Goal: Transaction & Acquisition: Book appointment/travel/reservation

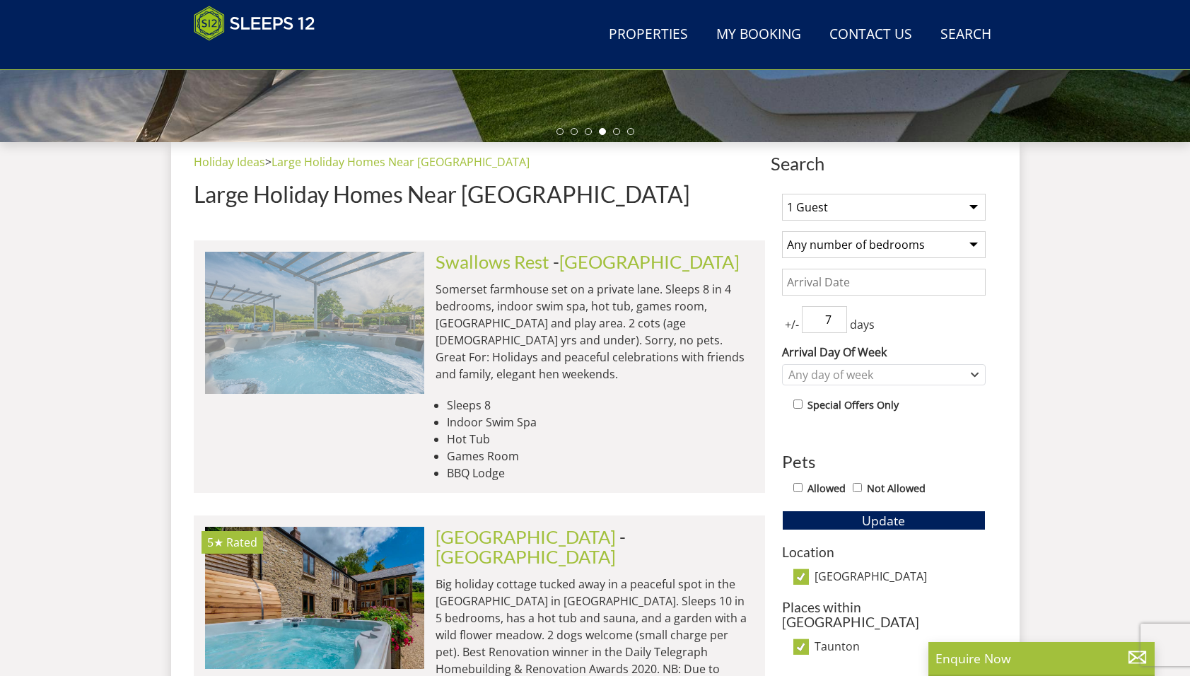
scroll to position [447, 0]
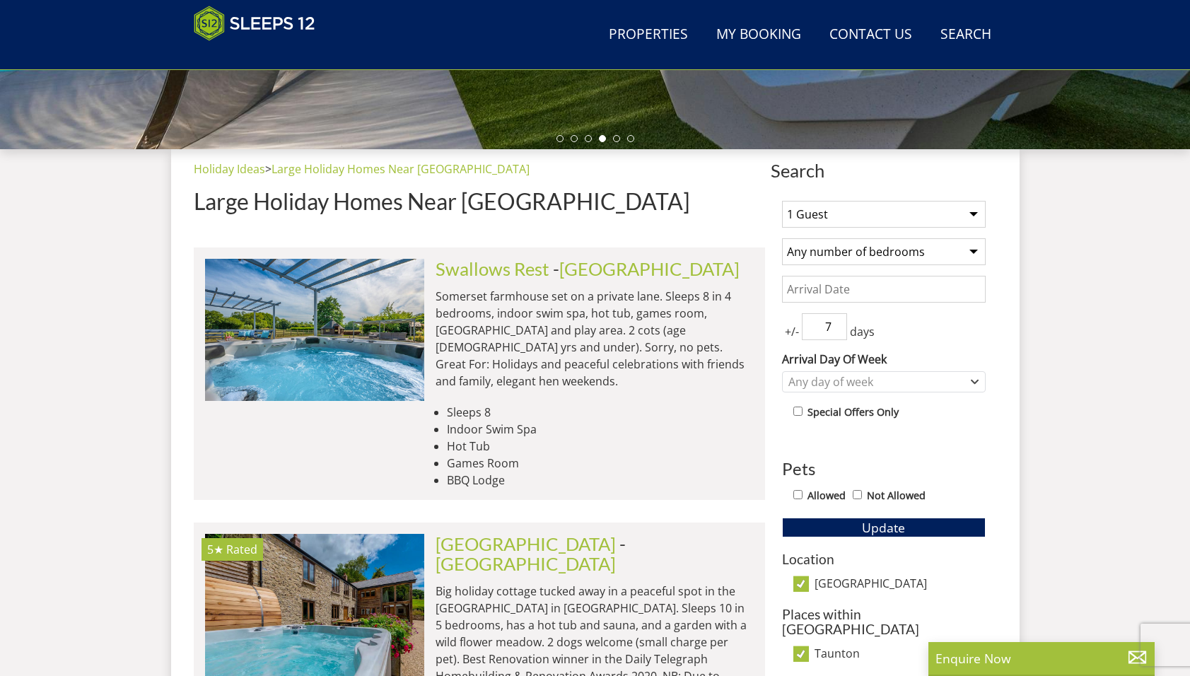
click at [834, 210] on select "1 Guest 2 Guests 3 Guests 4 Guests 5 Guests 6 Guests 7 Guests 8 Guests 9 Guests…" at bounding box center [884, 214] width 204 height 27
select select "12"
click at [824, 253] on select "Any number of bedrooms 4 Bedrooms 5 Bedrooms 6 Bedrooms 7 Bedrooms 8 Bedrooms 9…" at bounding box center [884, 251] width 204 height 27
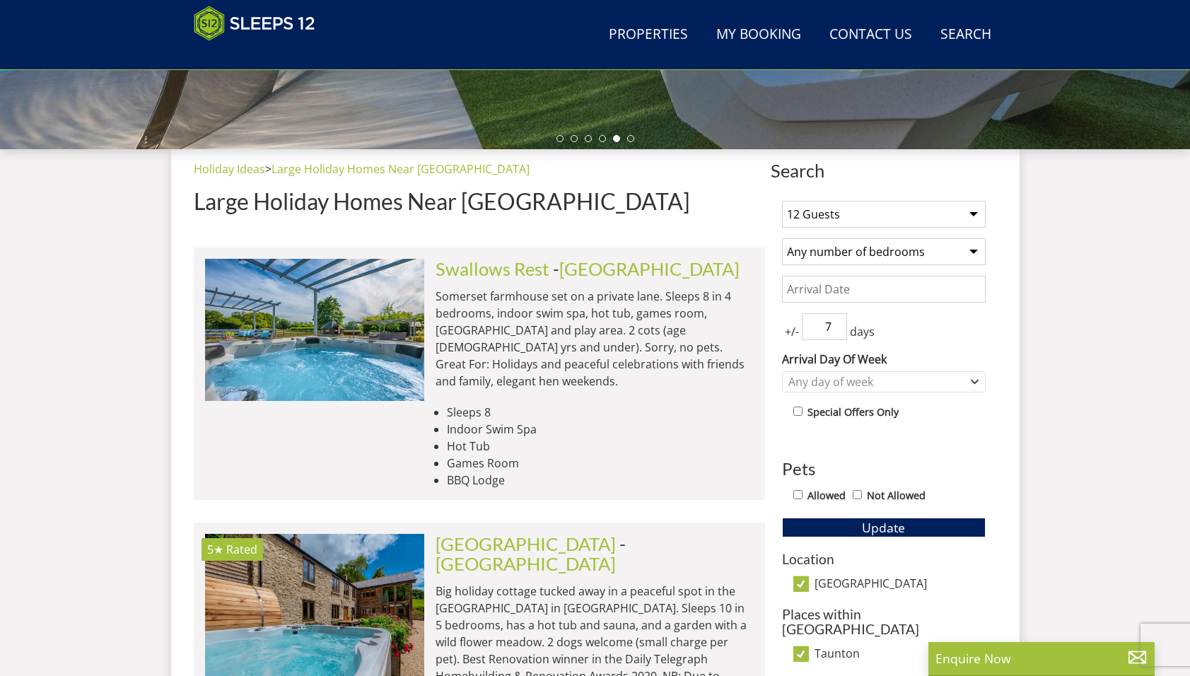
select select "6"
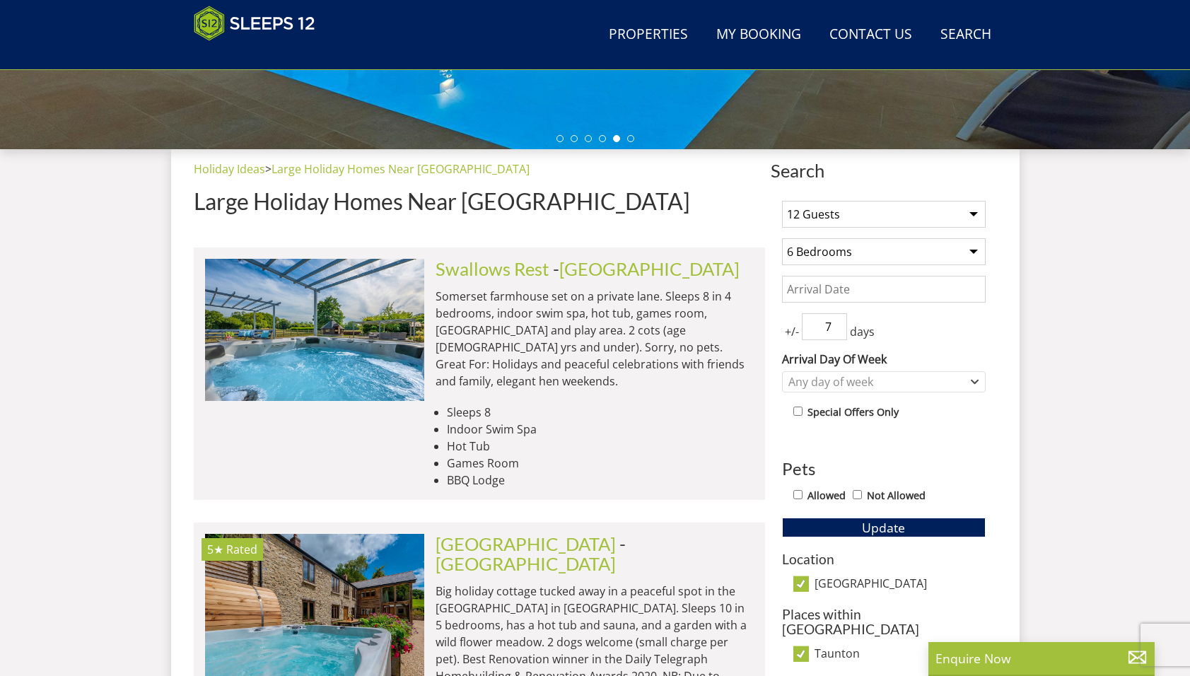
click at [813, 289] on input "Date" at bounding box center [884, 289] width 204 height 27
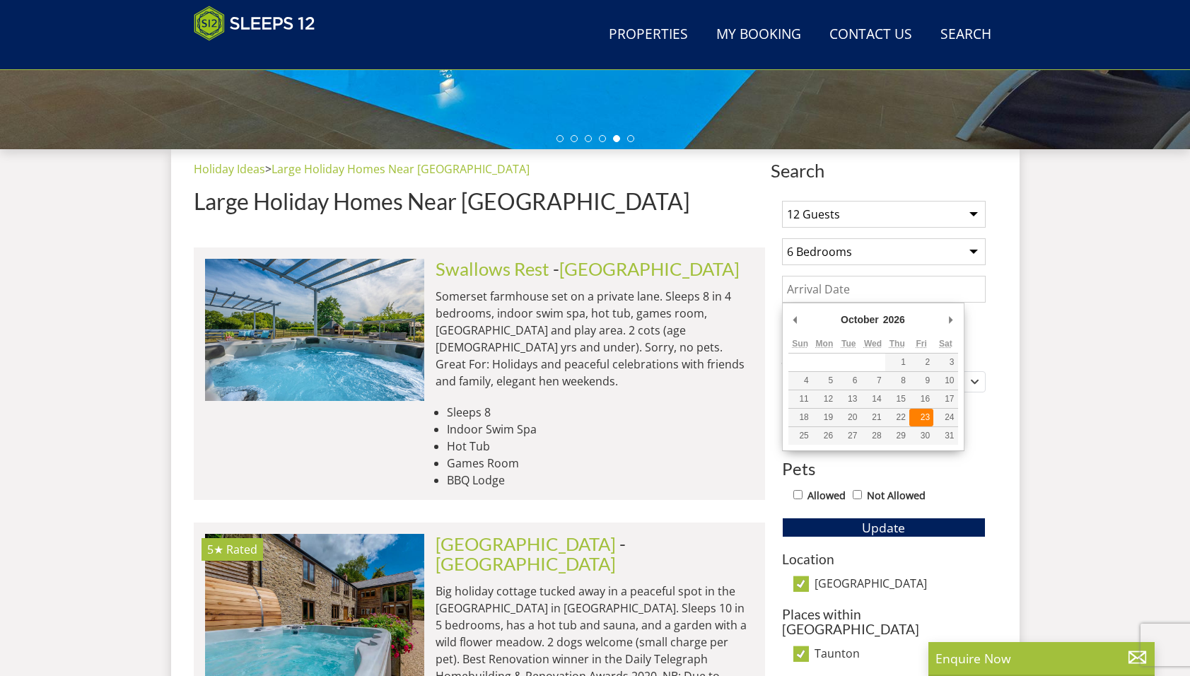
type input "[DATE]"
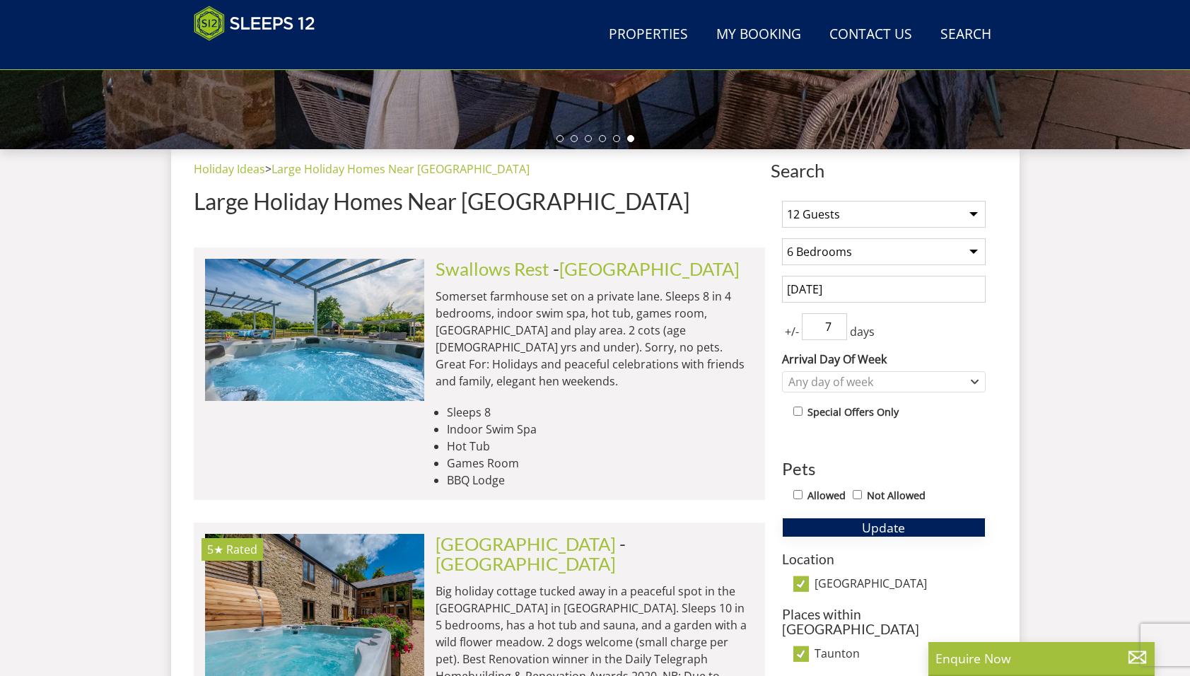
click at [879, 526] on span "Update" at bounding box center [883, 527] width 43 height 17
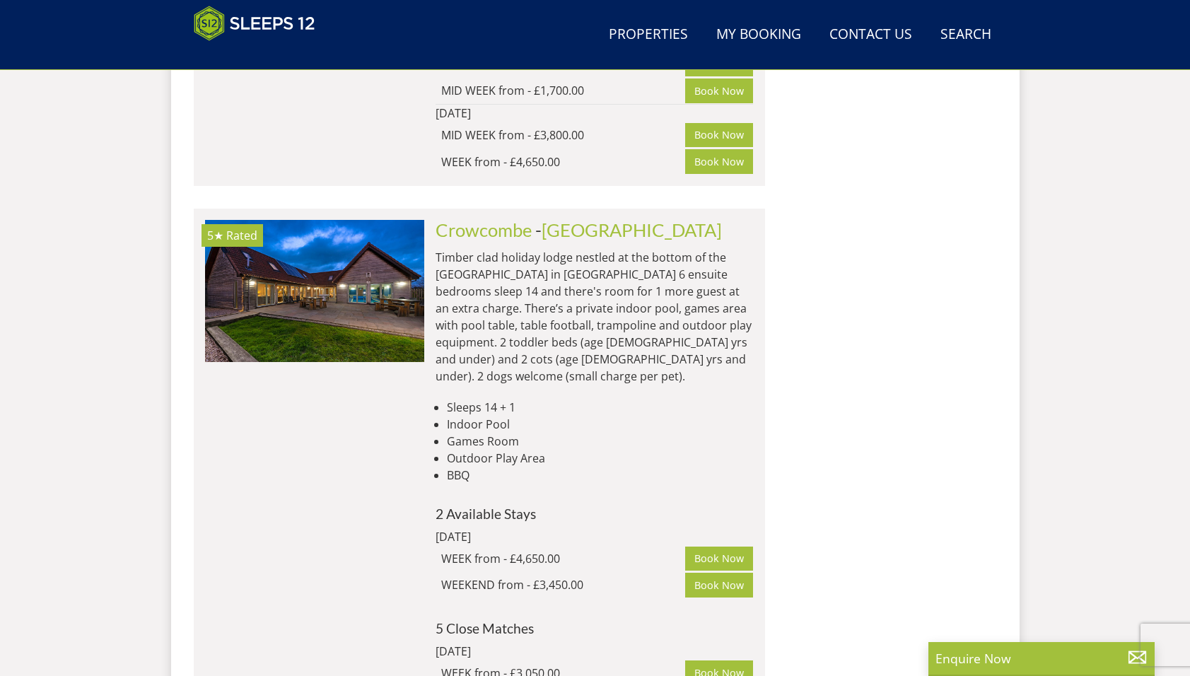
scroll to position [3061, 0]
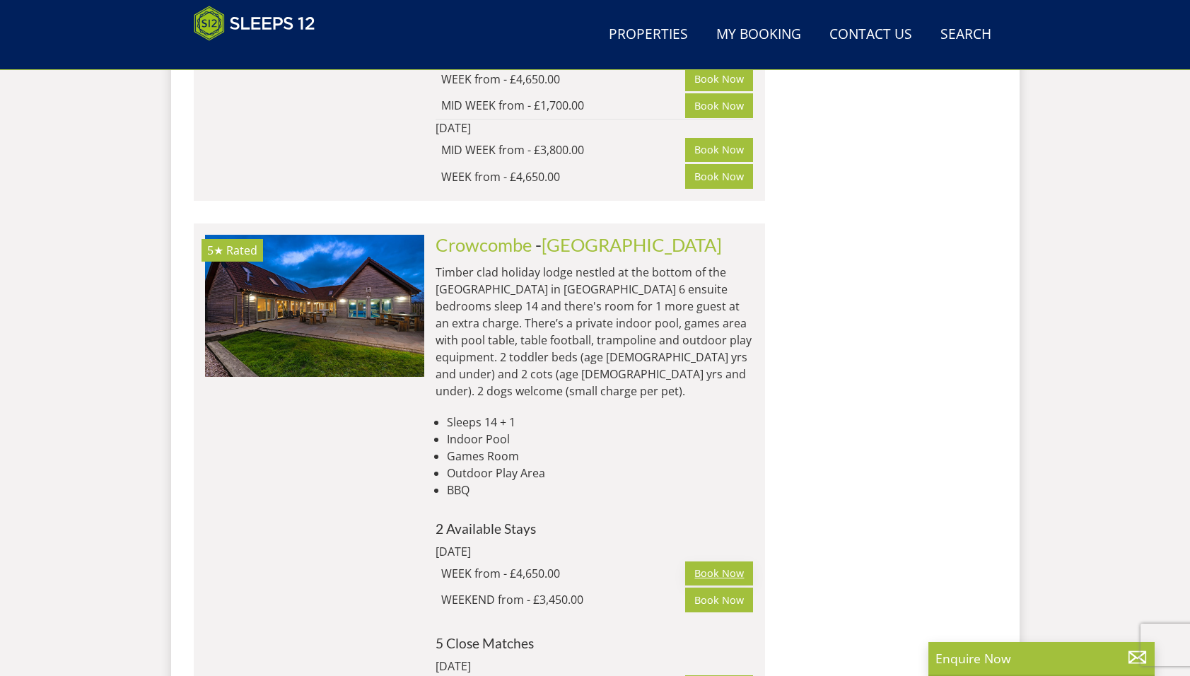
click at [710, 562] on link "Book Now" at bounding box center [719, 574] width 68 height 24
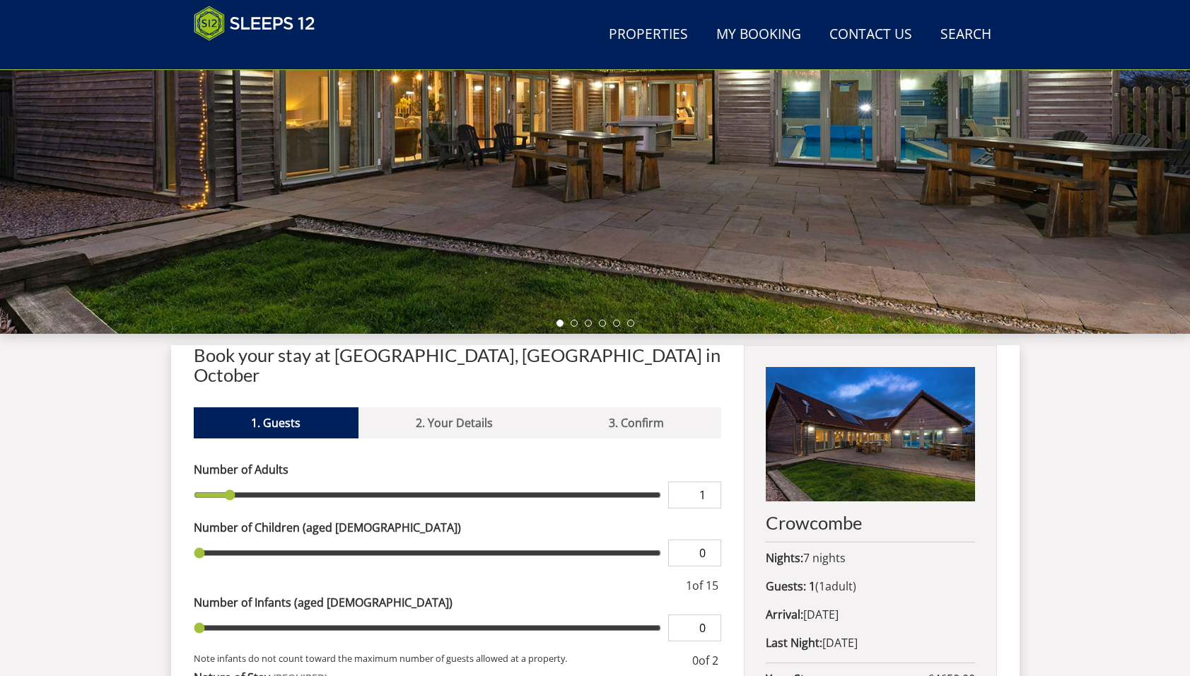
scroll to position [263, 0]
type input "2"
click at [709, 481] on input "2" at bounding box center [694, 494] width 53 height 27
type input "2"
type input "3"
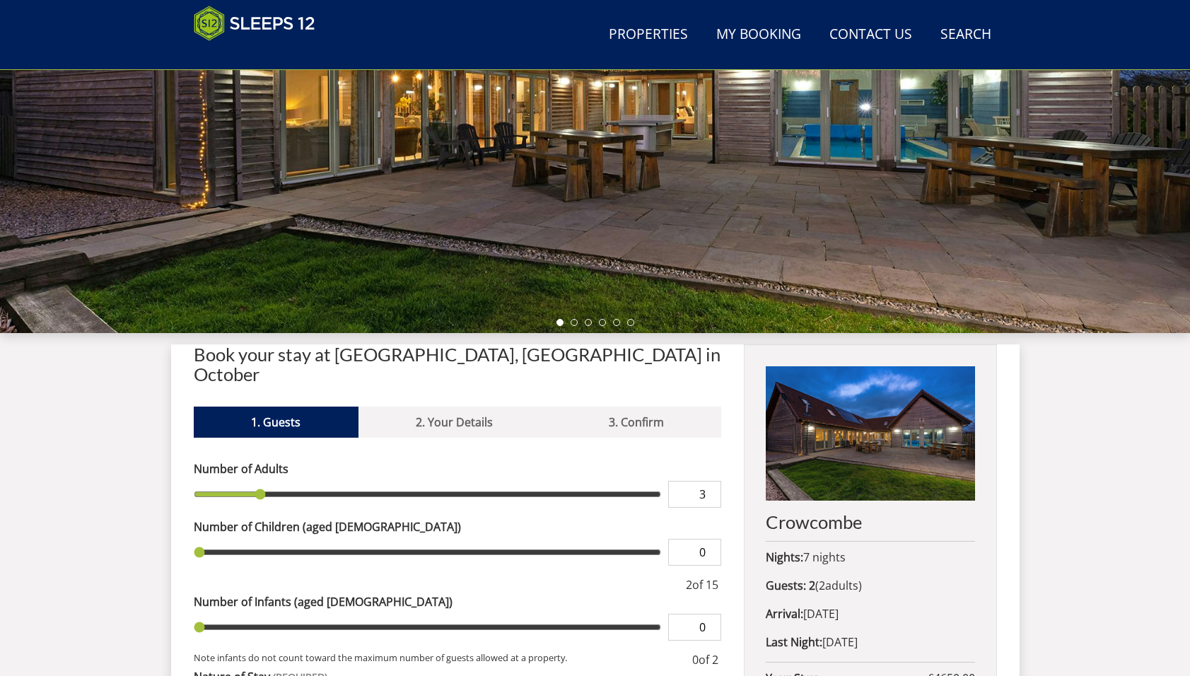
click at [709, 481] on input "3" at bounding box center [694, 494] width 53 height 27
type input "3"
type input "4"
click at [709, 481] on input "4" at bounding box center [694, 494] width 53 height 27
type input "4"
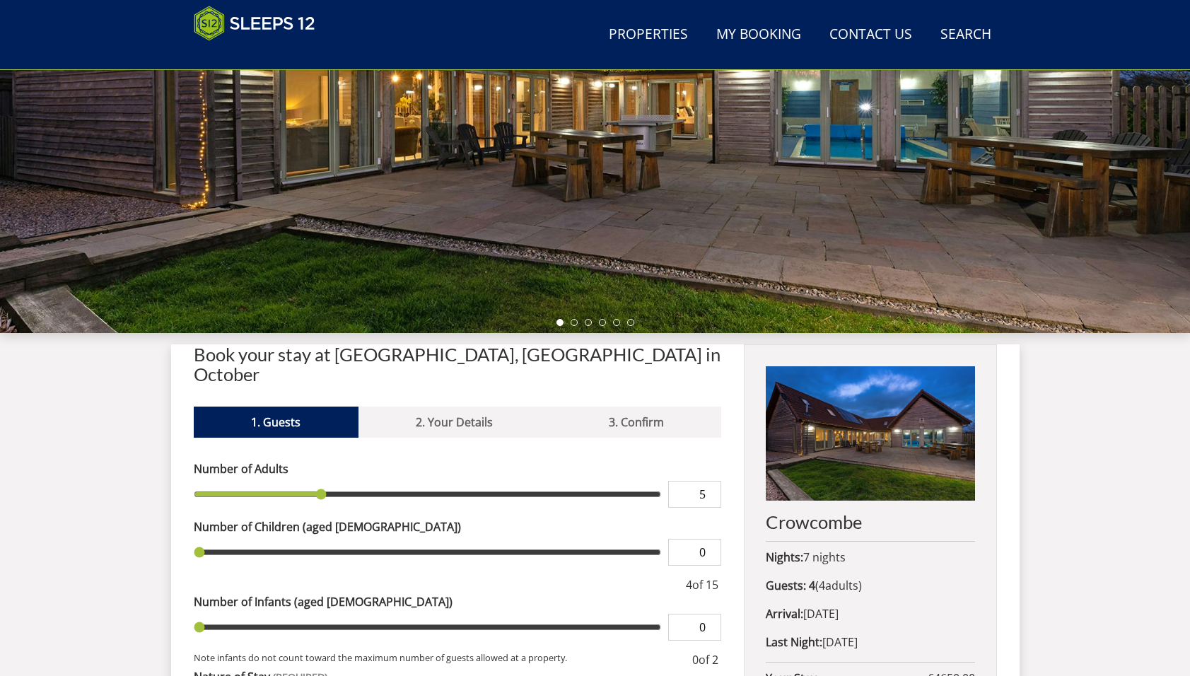
type input "5"
click at [709, 481] on input "5" at bounding box center [694, 494] width 53 height 27
type input "5"
type input "6"
click at [709, 481] on input "6" at bounding box center [694, 494] width 53 height 27
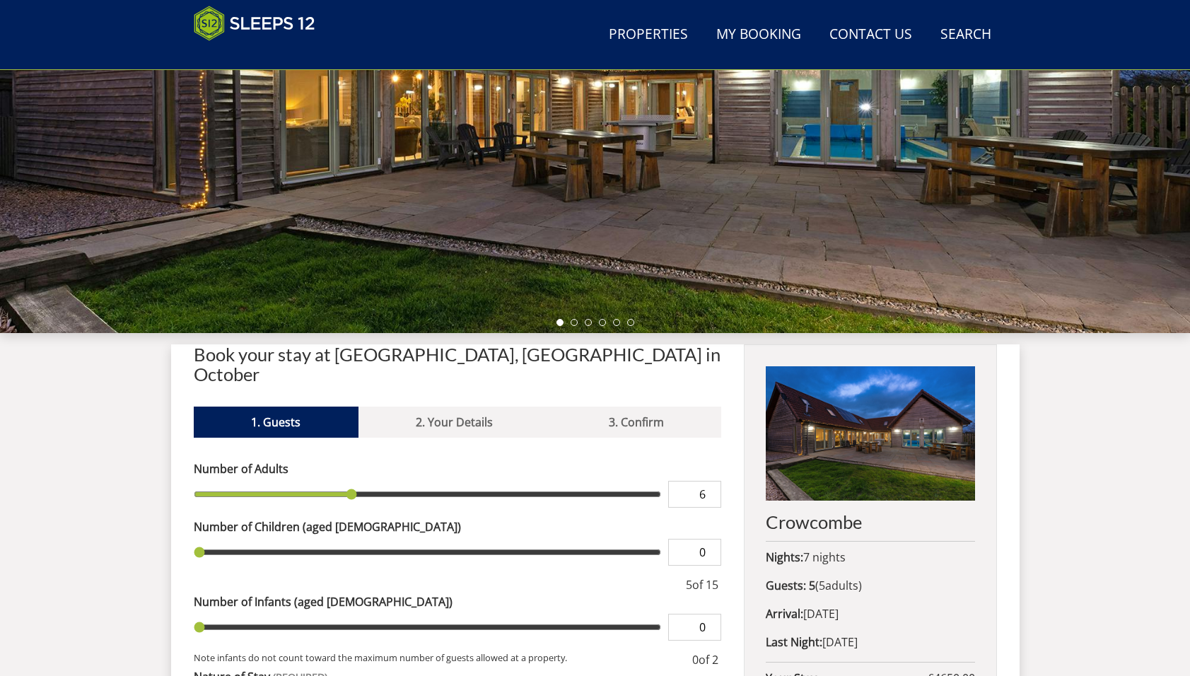
type input "6"
type input "7"
click at [709, 481] on input "7" at bounding box center [694, 494] width 53 height 27
type input "7"
type input "8"
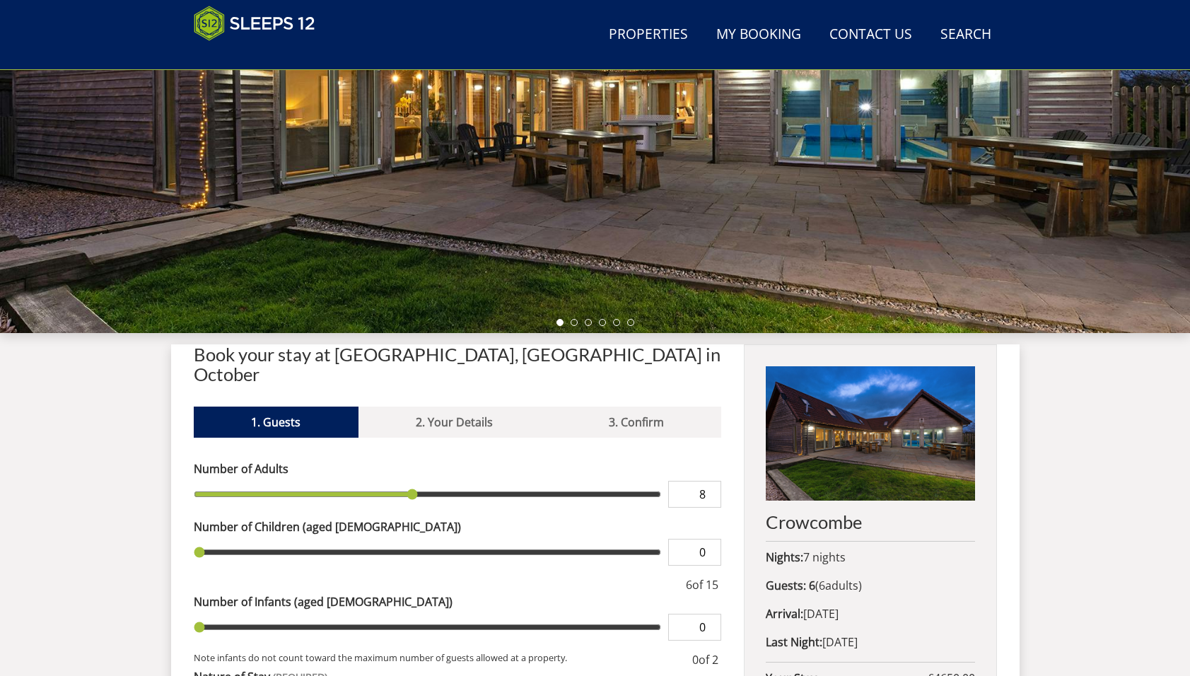
click at [709, 481] on input "8" at bounding box center [694, 494] width 53 height 27
type input "8"
type input "9"
click at [709, 481] on input "9" at bounding box center [694, 494] width 53 height 27
type input "9"
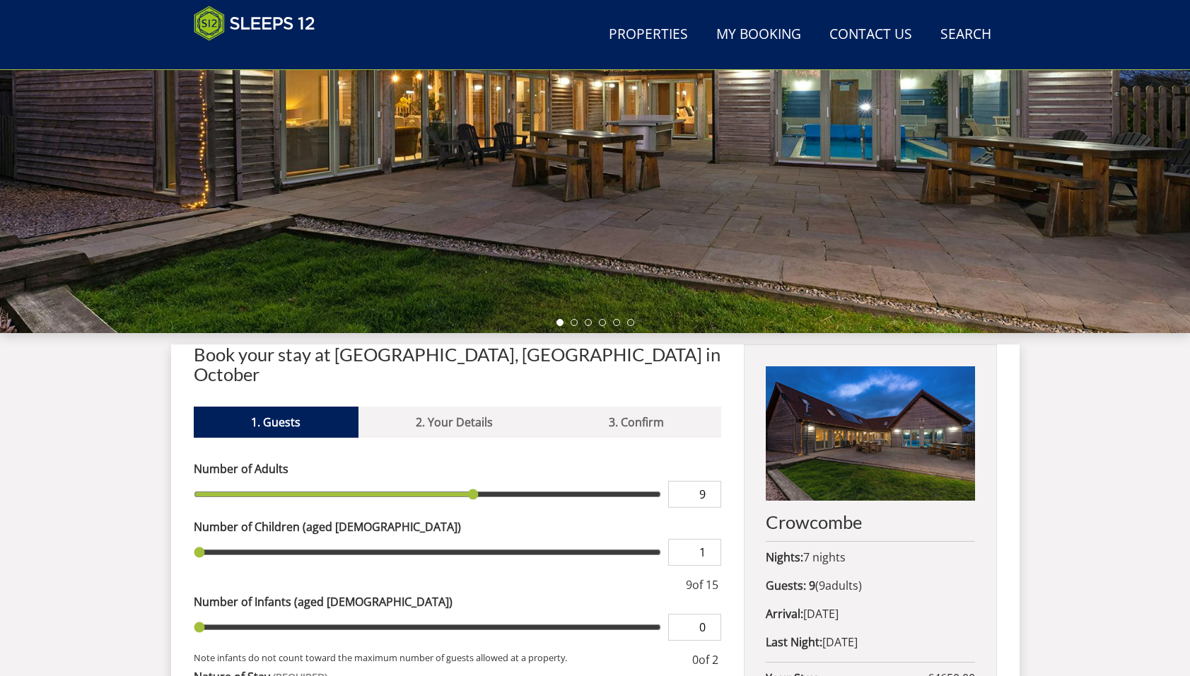
type input "1"
click at [710, 539] on input "1" at bounding box center [694, 552] width 53 height 27
type input "1"
type input "2"
click at [710, 539] on input "2" at bounding box center [694, 552] width 53 height 27
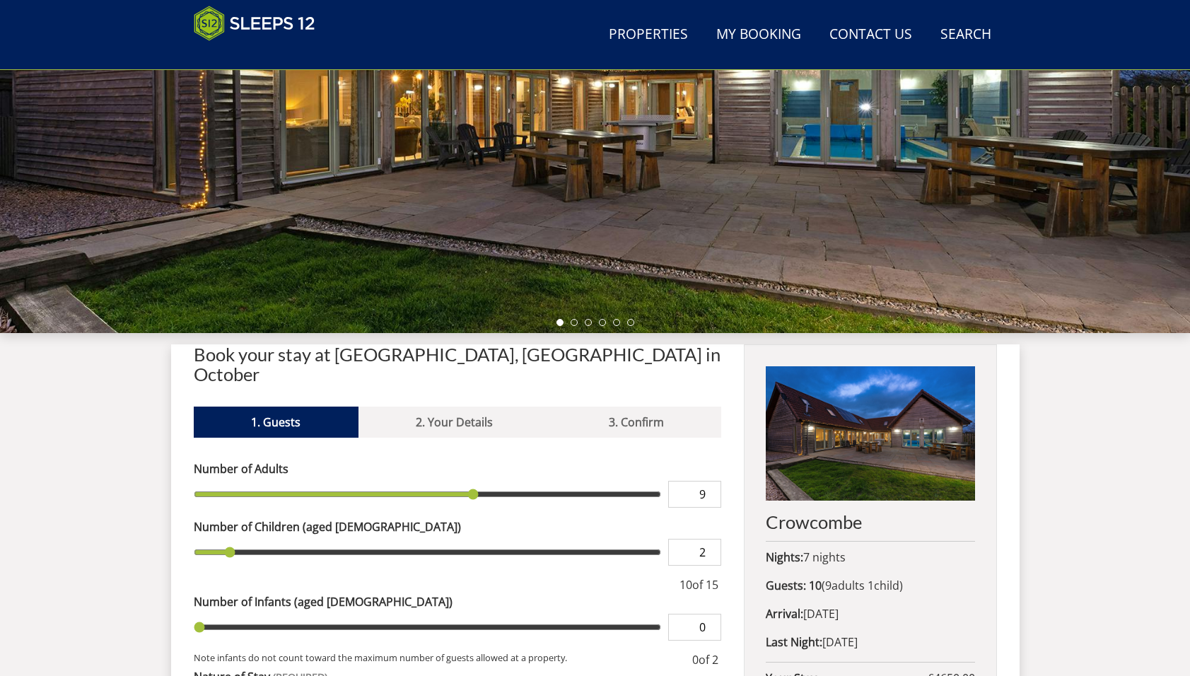
type input "2"
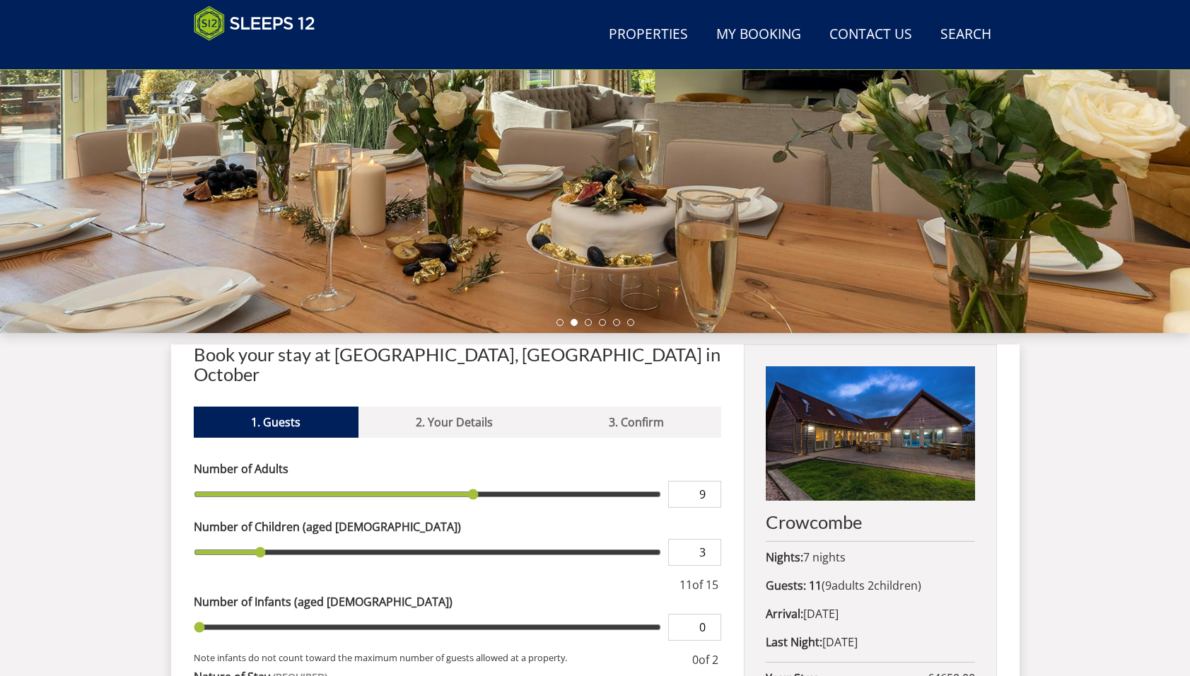
type input "3"
click at [710, 539] on input "3" at bounding box center [694, 552] width 53 height 27
type input "3"
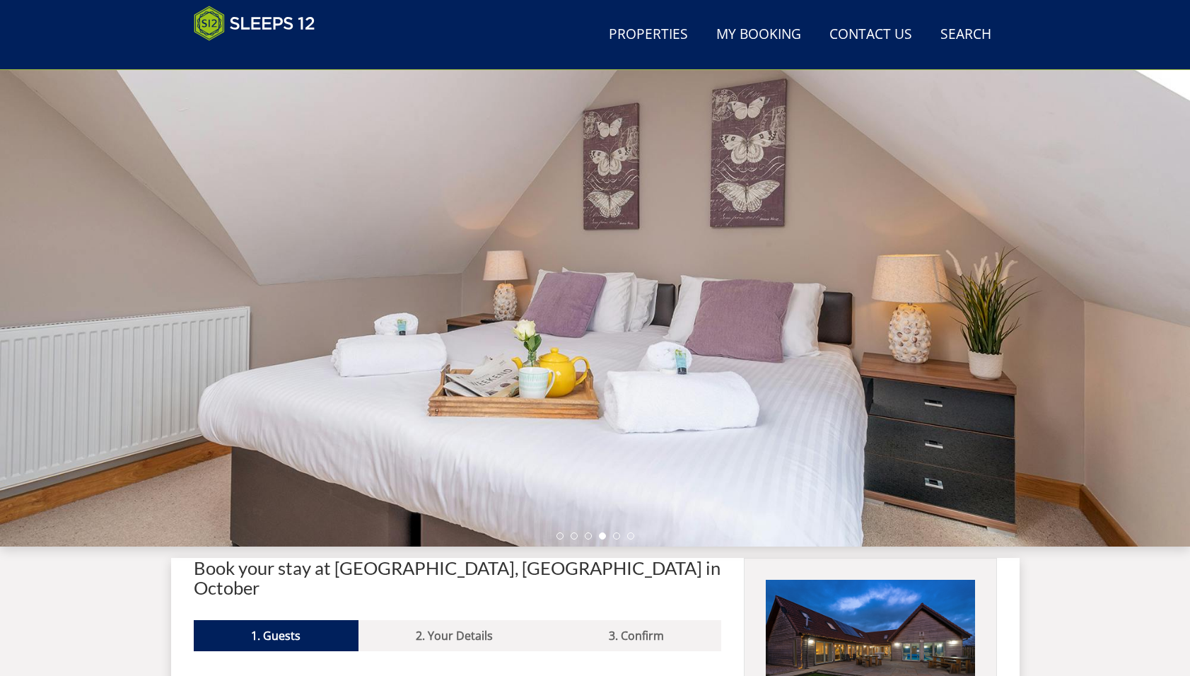
scroll to position [0, 0]
